Goal: Navigation & Orientation: Understand site structure

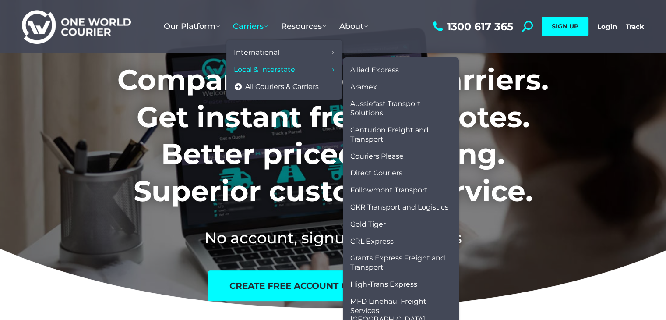
click at [259, 72] on span "Local & Interstate" at bounding box center [264, 69] width 61 height 9
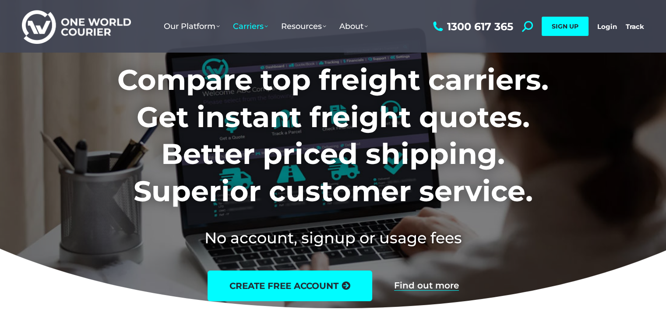
click at [116, 27] on img at bounding box center [76, 26] width 109 height 35
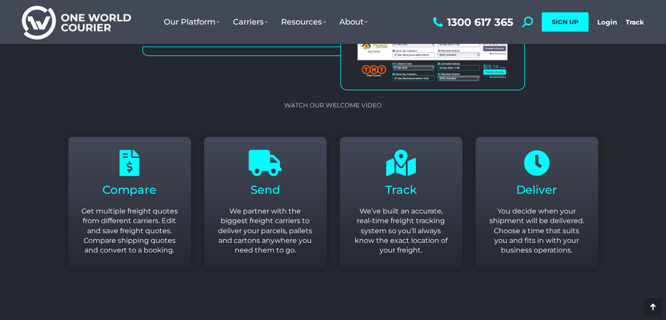
scroll to position [841, 0]
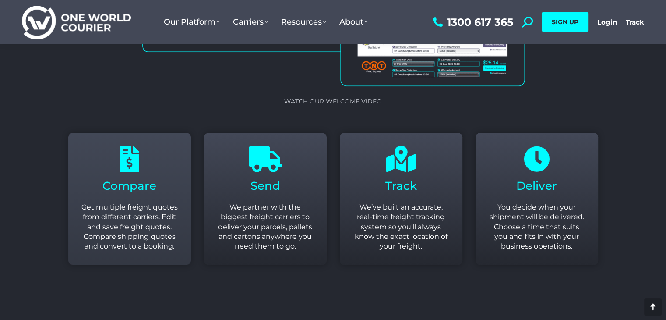
click at [163, 177] on div "Compare Get multiple freight quotes from different carriers. Edit and save frei…" at bounding box center [129, 199] width 96 height 106
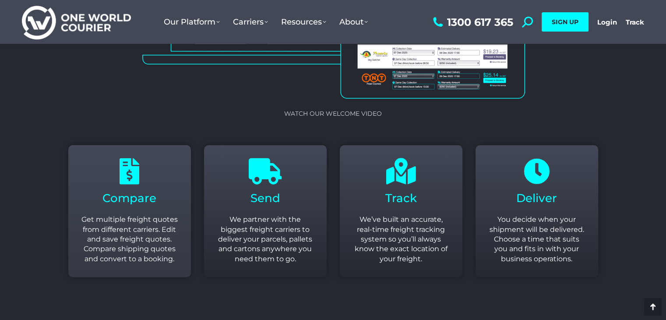
scroll to position [1038, 0]
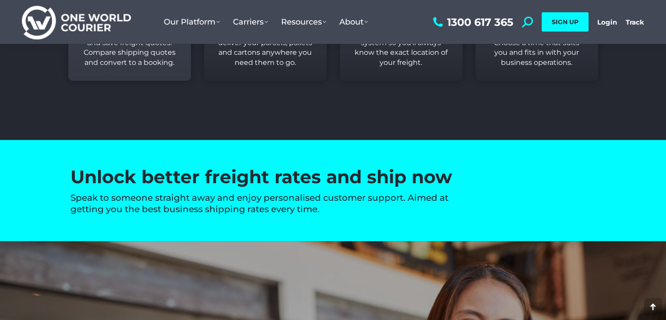
click at [123, 67] on div "Compare Get multiple freight quotes from different carriers. Edit and save frei…" at bounding box center [129, 15] width 96 height 106
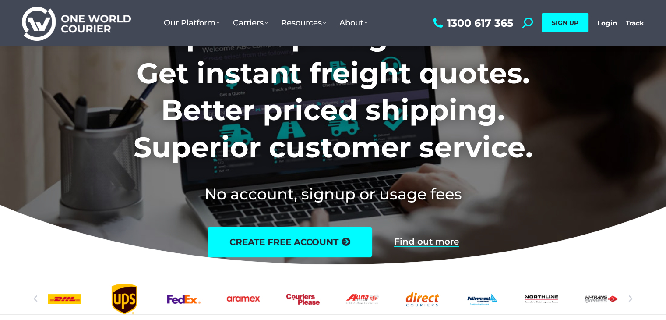
scroll to position [0, 0]
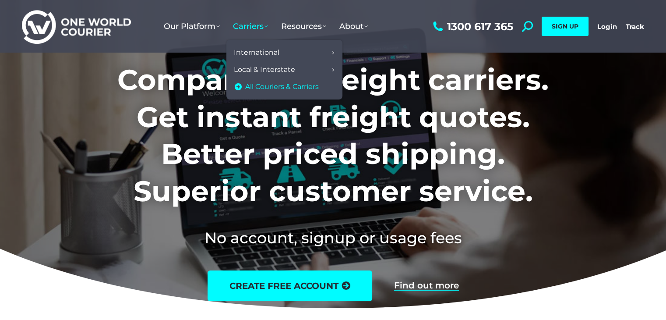
click at [267, 91] on span "All Couriers & Carriers" at bounding box center [282, 86] width 74 height 9
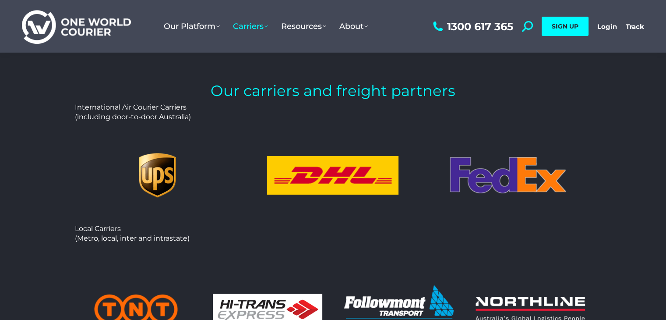
click at [101, 29] on img at bounding box center [76, 26] width 109 height 35
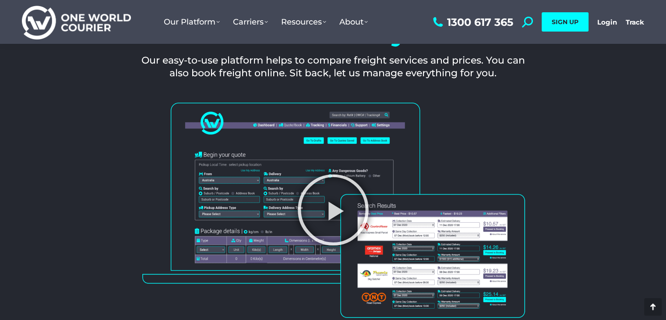
scroll to position [824, 0]
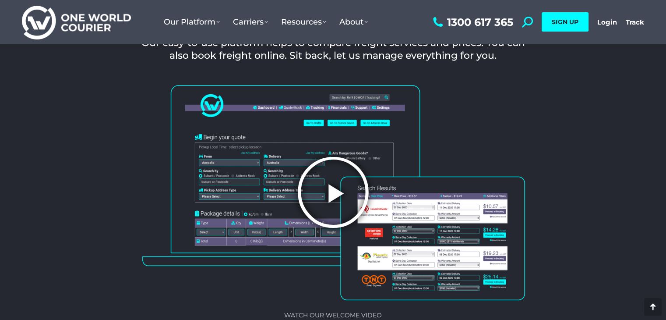
click at [356, 206] on icon "Play Video" at bounding box center [333, 192] width 74 height 74
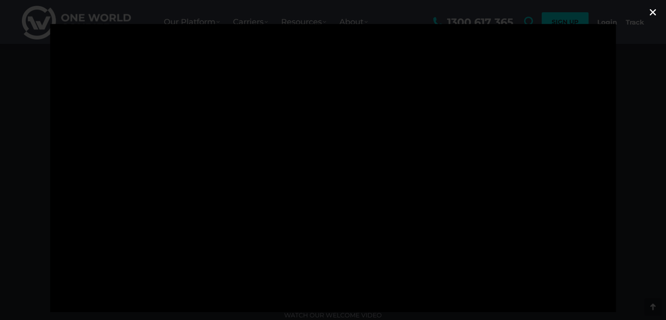
click at [653, 13] on icon "Close (Esc)" at bounding box center [653, 12] width 9 height 9
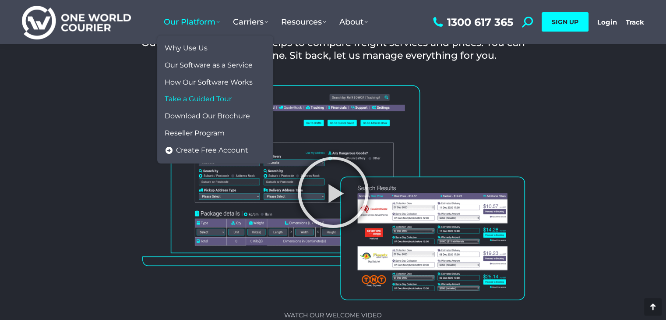
click at [211, 97] on span "Take a Guided Tour" at bounding box center [198, 99] width 67 height 9
